Goal: Register for event/course

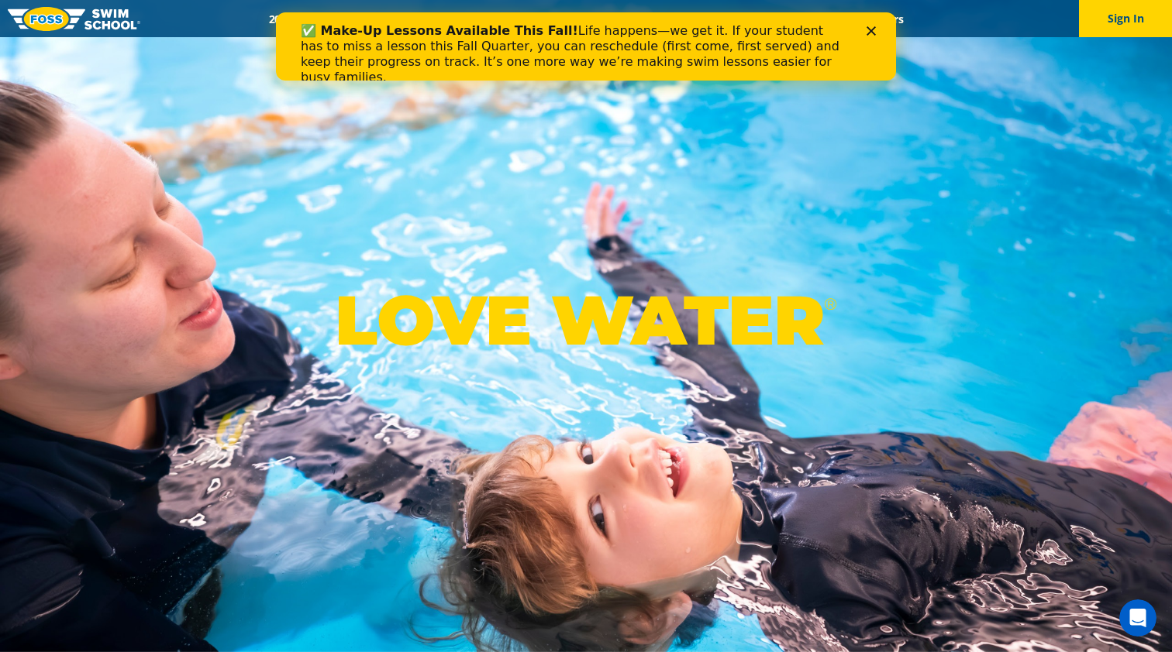
click at [877, 26] on div "Close" at bounding box center [873, 30] width 15 height 9
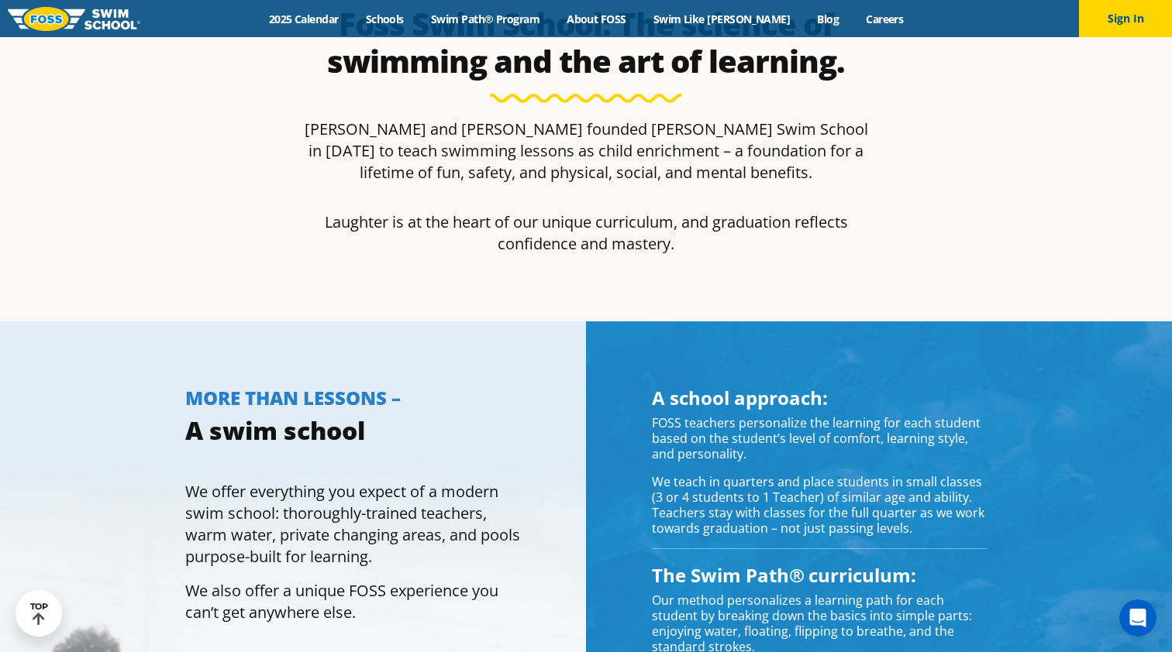
scroll to position [905, 0]
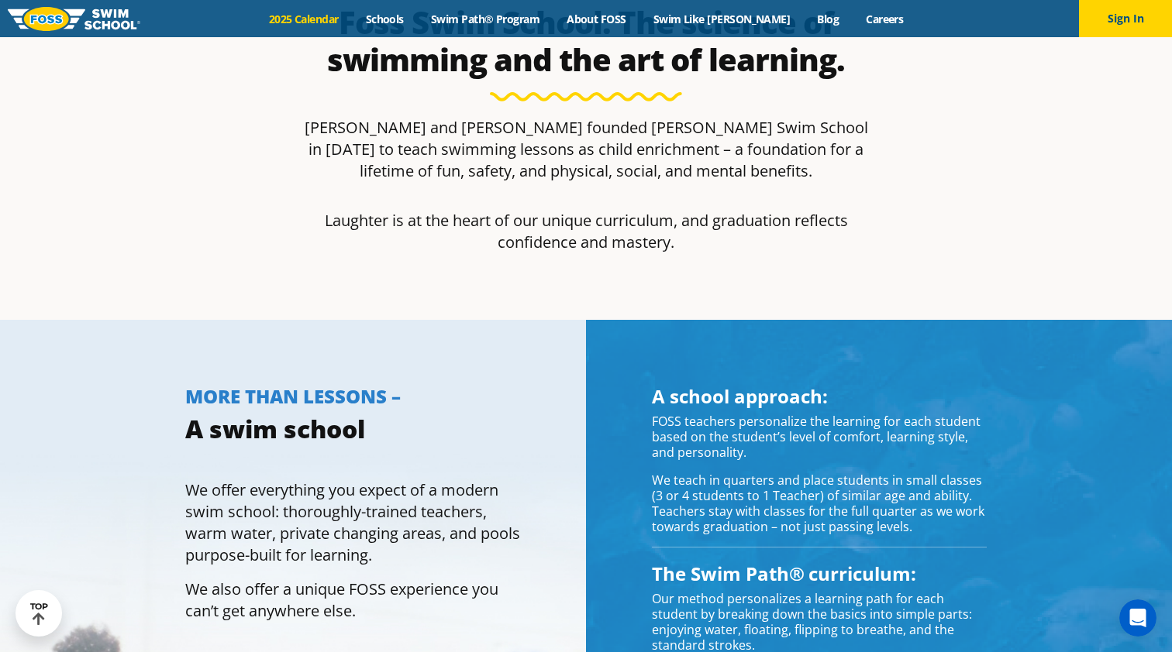
click at [338, 23] on link "2025 Calendar" at bounding box center [303, 19] width 97 height 15
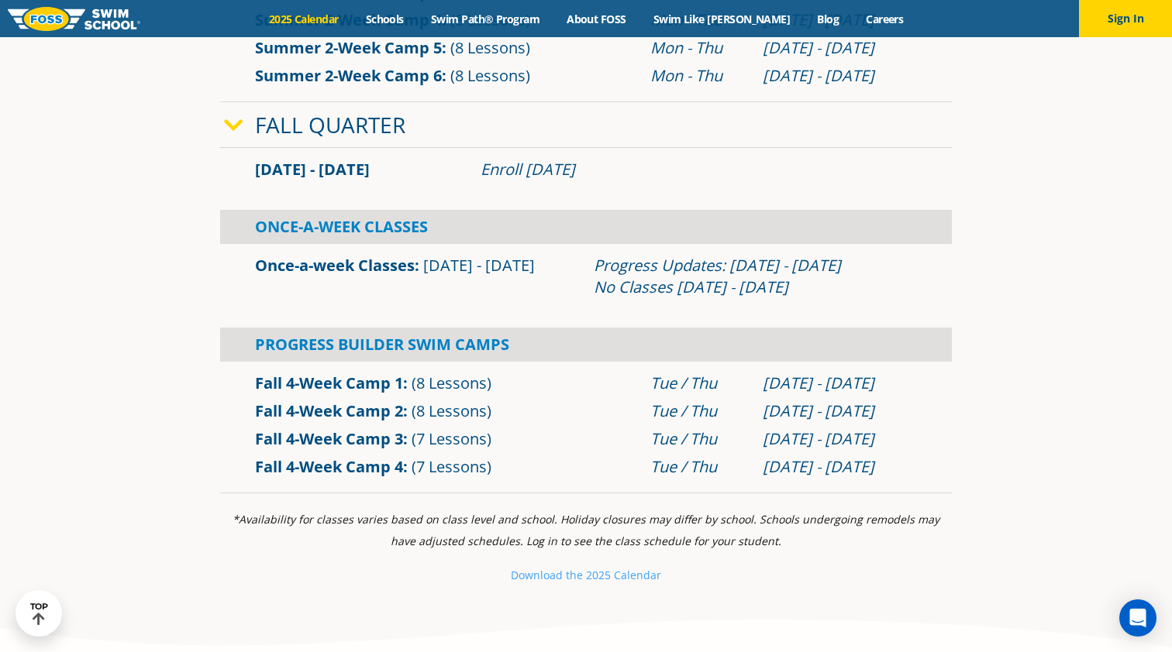
scroll to position [1000, 0]
click at [534, 180] on div "Enroll July 29, 2025" at bounding box center [698, 170] width 436 height 22
click at [417, 23] on link "Schools" at bounding box center [384, 19] width 65 height 15
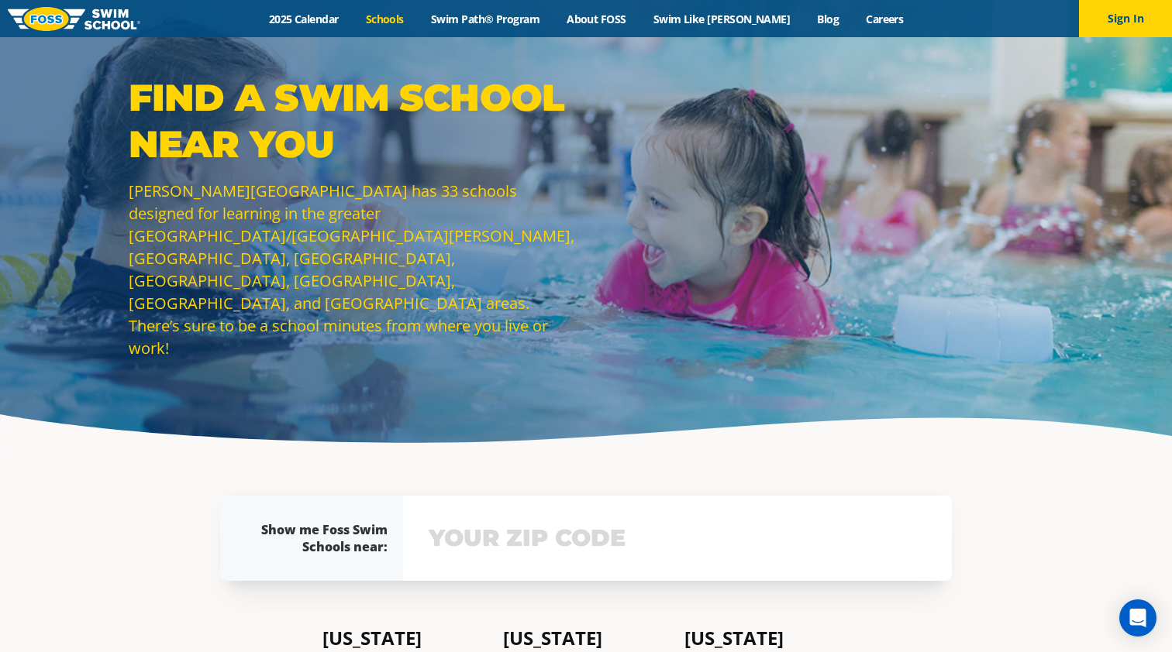
click at [350, 10] on div "Menu 2025 Calendar Schools Swim Path® Program About FOSS Swim Like Regan Blog C…" at bounding box center [586, 18] width 1172 height 37
click at [350, 12] on link "2025 Calendar" at bounding box center [303, 19] width 97 height 15
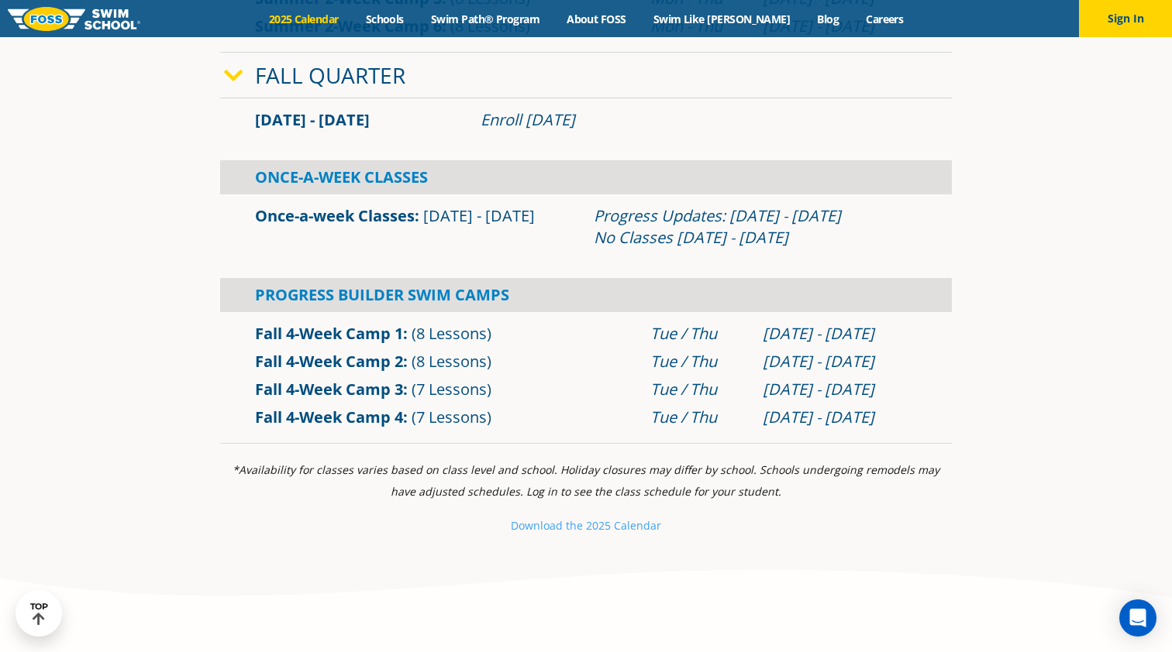
scroll to position [1041, 0]
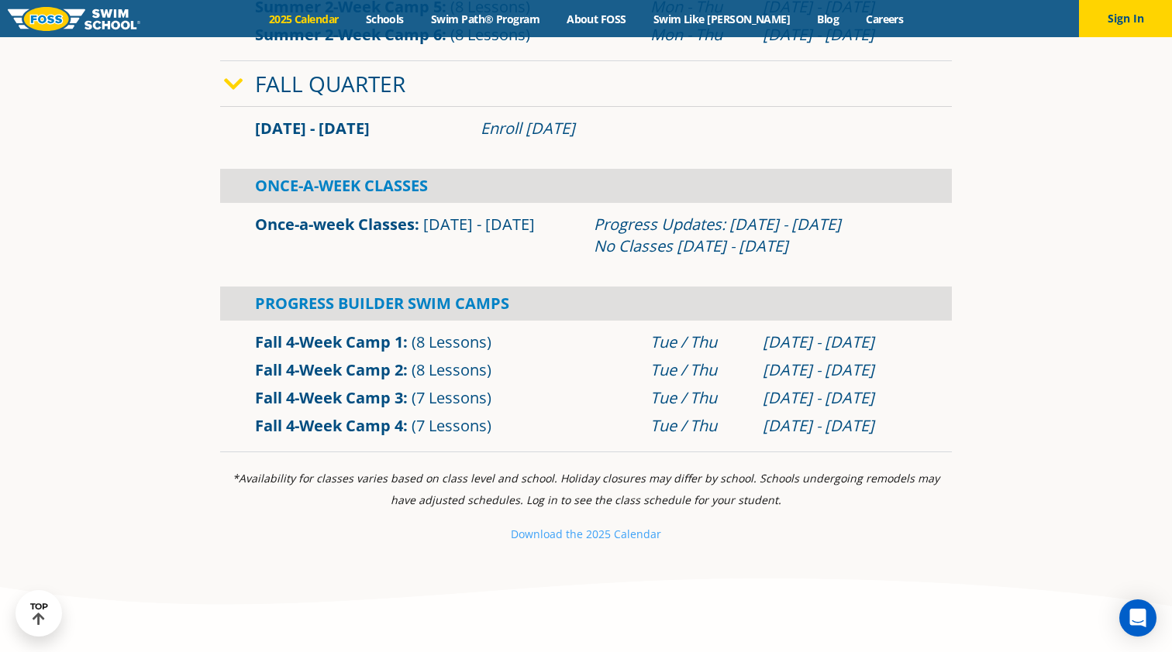
click at [586, 117] on div "Sep 2 - Dec 22 Enroll July 29, 2025" at bounding box center [585, 129] width 731 height 28
click at [355, 131] on span "Sep 2 - Dec 22" at bounding box center [312, 128] width 115 height 21
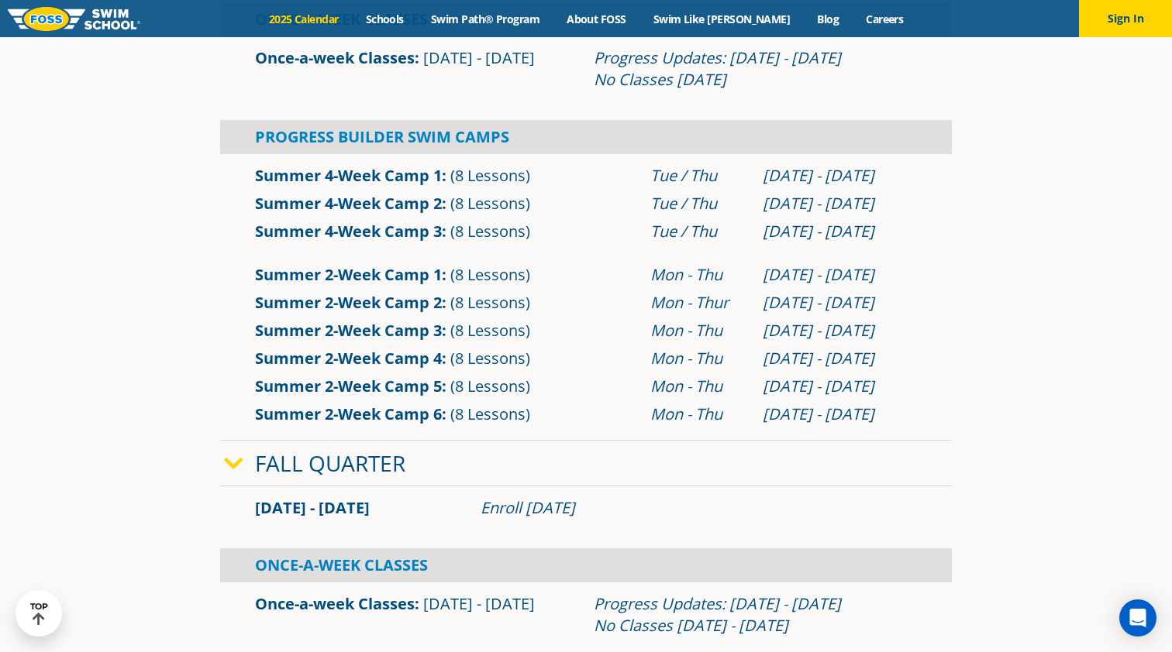
scroll to position [490, 0]
